Goal: Task Accomplishment & Management: Manage account settings

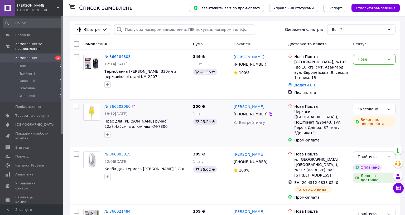
click at [75, 104] on input "checkbox" at bounding box center [76, 106] width 5 height 5
checkbox input "true"
click at [108, 40] on div "Дії для 1 замовлення" at bounding box center [100, 44] width 58 height 9
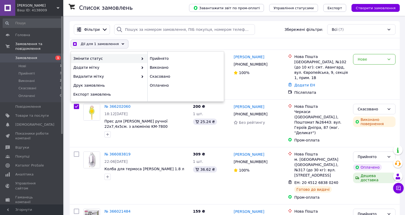
click at [139, 37] on div "Фільтри Збережені фільтри: Всі (7)" at bounding box center [235, 29] width 330 height 17
checkbox input "true"
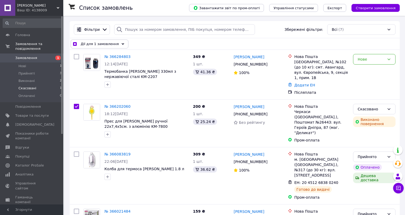
click at [30, 86] on span "Скасовані" at bounding box center [27, 88] width 18 height 5
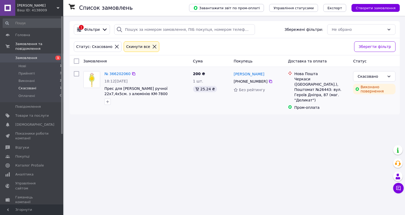
drag, startPoint x: 124, startPoint y: 72, endPoint x: 77, endPoint y: 82, distance: 47.9
click at [77, 82] on div at bounding box center [76, 90] width 9 height 43
click at [76, 74] on input "checkbox" at bounding box center [76, 73] width 5 height 5
click at [108, 61] on span "Дії для 1 замовлення" at bounding box center [100, 61] width 38 height 5
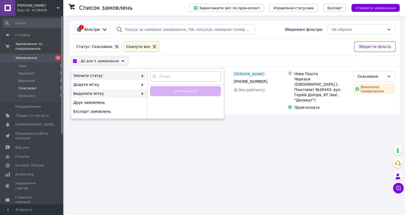
click at [141, 72] on div "Змінити статус" at bounding box center [109, 75] width 77 height 9
click at [141, 77] on icon at bounding box center [142, 76] width 3 height 3
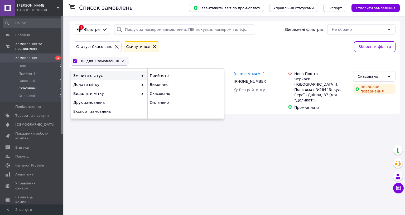
click at [187, 46] on div "Статус: Скасовано Cкинути все" at bounding box center [212, 46] width 278 height 13
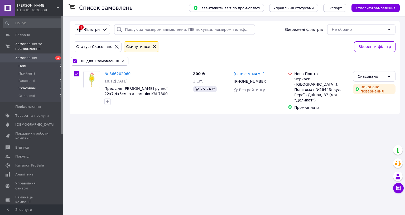
click at [46, 63] on li "Нові 1" at bounding box center [32, 66] width 65 height 7
checkbox input "false"
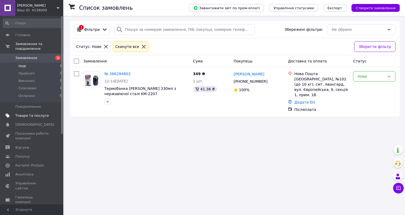
click at [32, 113] on span "Товари та послуги" at bounding box center [32, 115] width 34 height 5
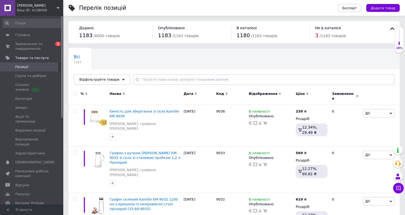
click at [323, 28] on span "Не в каталозі" at bounding box center [328, 28] width 26 height 4
click at [391, 28] on icon at bounding box center [393, 28] width 4 height 3
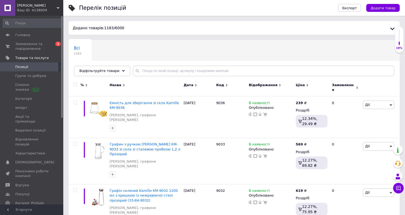
click at [389, 28] on icon at bounding box center [392, 29] width 6 height 6
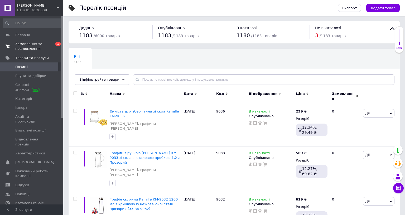
click at [34, 50] on span "Замовлення та повідомлення" at bounding box center [32, 46] width 34 height 9
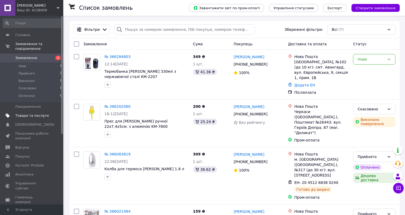
click at [31, 113] on span "Товари та послуги" at bounding box center [32, 115] width 34 height 5
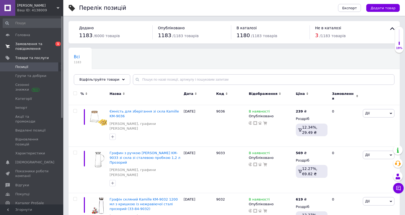
click at [33, 47] on span "Замовлення та повідомлення" at bounding box center [32, 46] width 34 height 9
